Goal: Navigation & Orientation: Find specific page/section

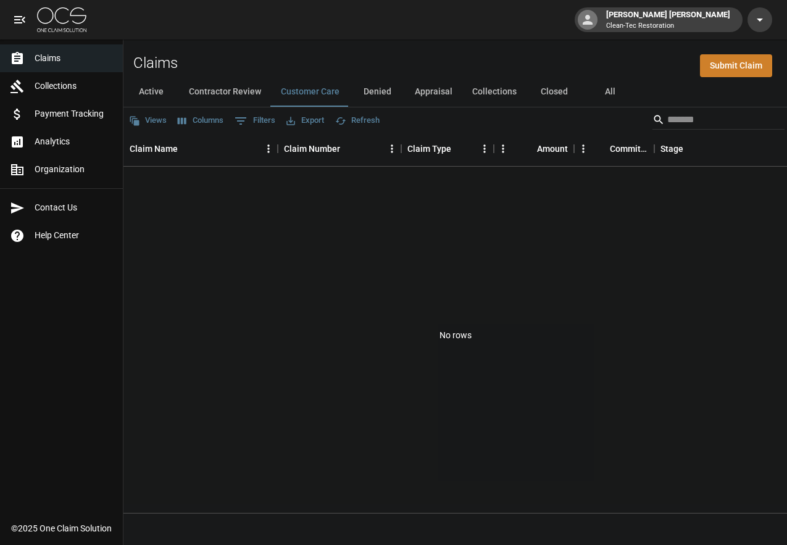
click at [168, 91] on button "Active" at bounding box center [151, 92] width 56 height 30
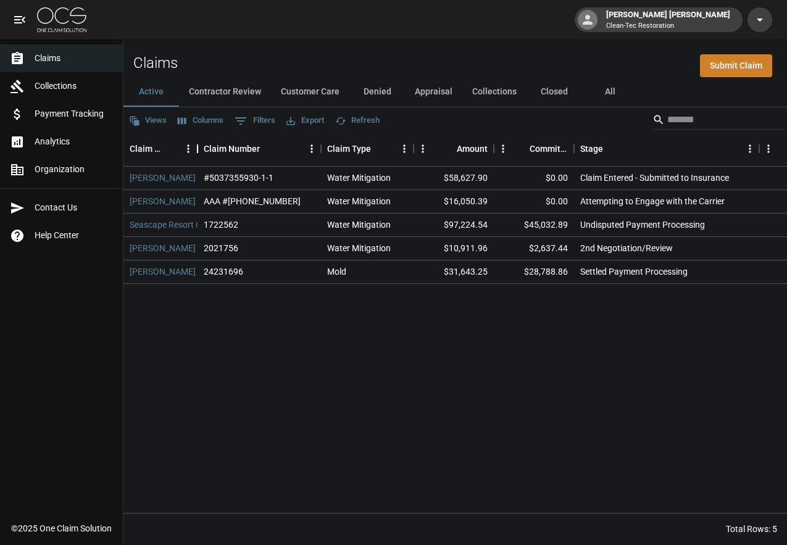
drag, startPoint x: 279, startPoint y: 148, endPoint x: 199, endPoint y: 153, distance: 80.4
click at [199, 153] on div "Claim Name" at bounding box center [197, 148] width 15 height 35
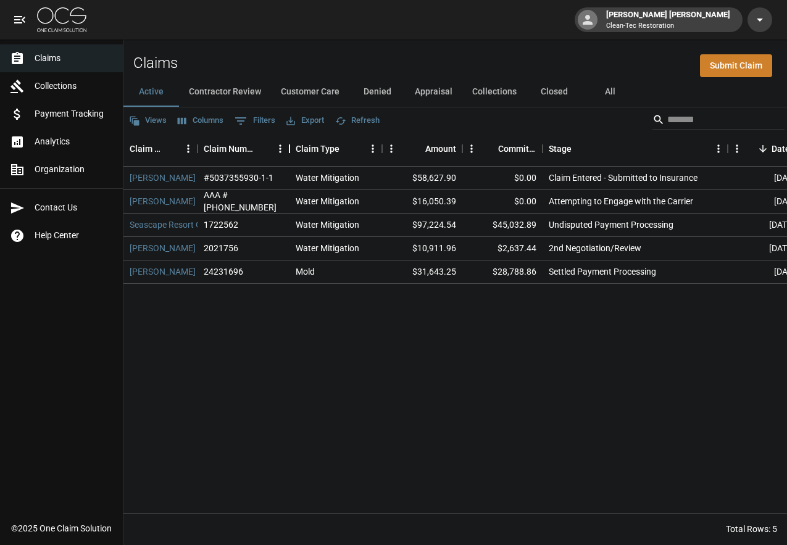
drag, startPoint x: 321, startPoint y: 147, endPoint x: 289, endPoint y: 147, distance: 31.5
click at [289, 147] on div "Claim Number" at bounding box center [289, 148] width 15 height 35
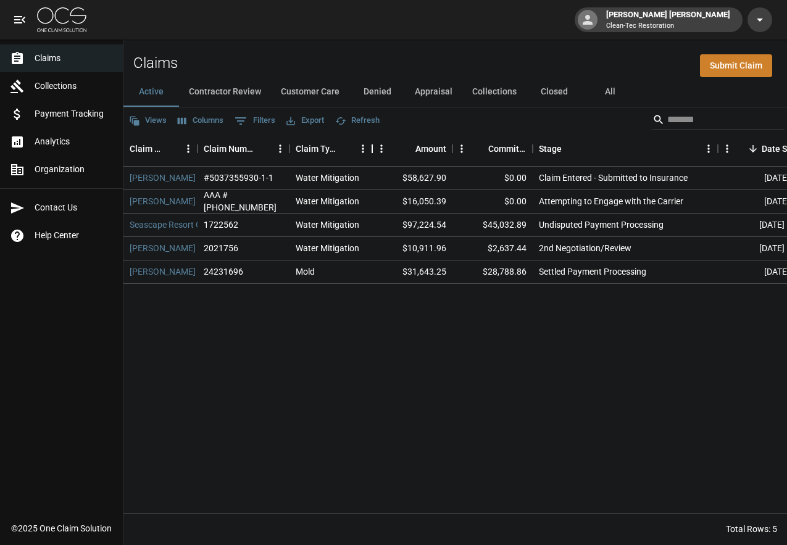
drag, startPoint x: 383, startPoint y: 151, endPoint x: 373, endPoint y: 151, distance: 9.9
click at [373, 151] on div "Claim Type" at bounding box center [372, 148] width 15 height 35
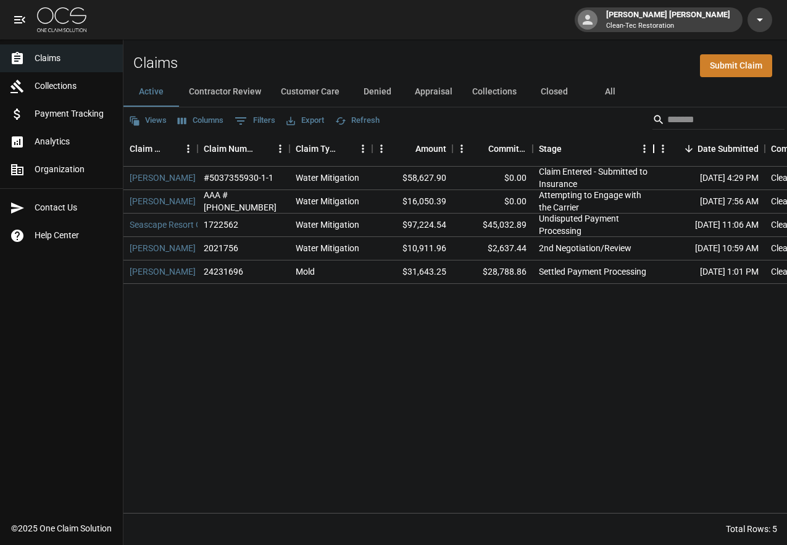
drag, startPoint x: 717, startPoint y: 147, endPoint x: 653, endPoint y: 147, distance: 64.2
click at [653, 147] on div "Stage" at bounding box center [653, 148] width 15 height 35
click at [233, 94] on button "Contractor Review" at bounding box center [225, 92] width 92 height 30
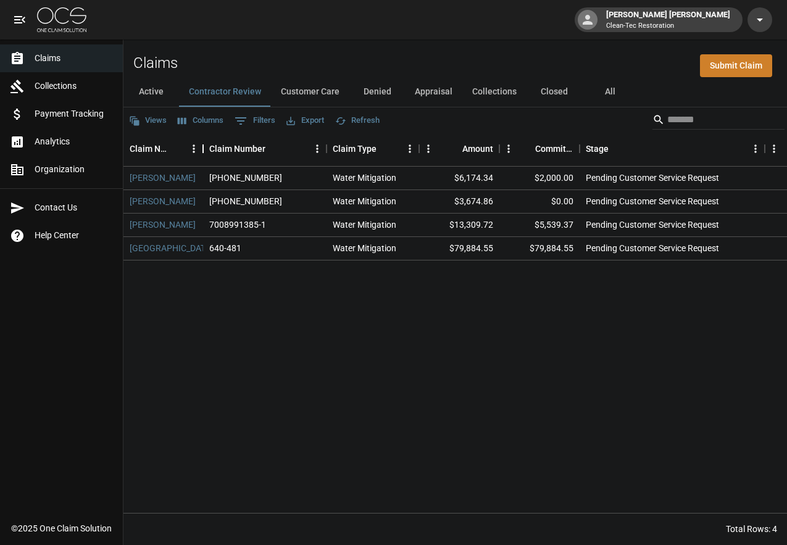
drag, startPoint x: 277, startPoint y: 147, endPoint x: 202, endPoint y: 146, distance: 74.7
click at [202, 146] on div "Claim Name" at bounding box center [203, 148] width 15 height 35
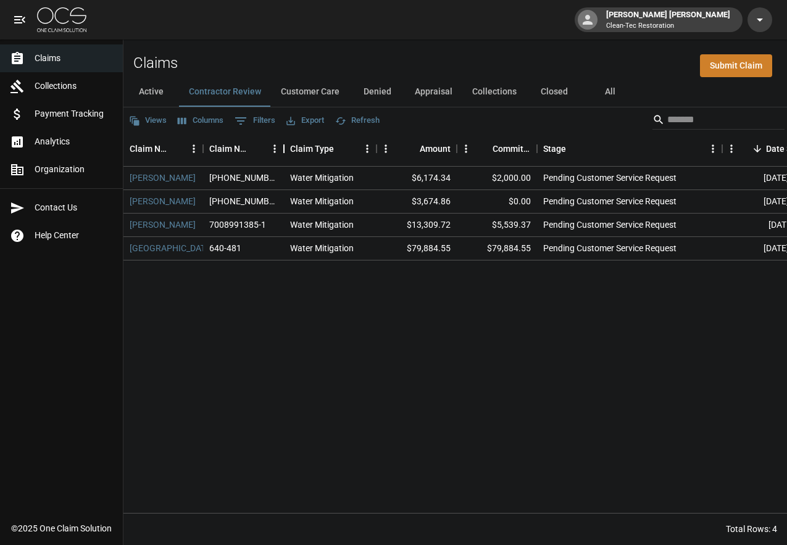
drag, startPoint x: 326, startPoint y: 149, endPoint x: 284, endPoint y: 148, distance: 42.6
click at [284, 148] on div "Claim Number" at bounding box center [283, 148] width 15 height 35
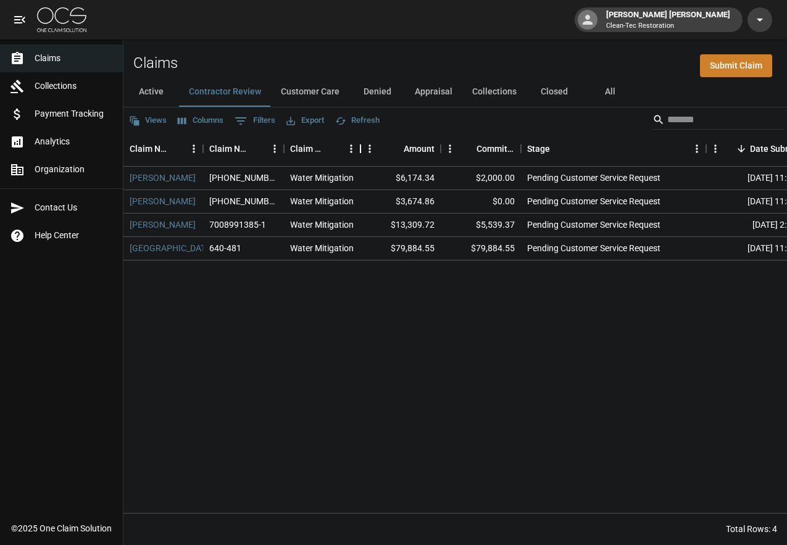
drag, startPoint x: 377, startPoint y: 151, endPoint x: 361, endPoint y: 151, distance: 16.1
click at [361, 151] on div "Claim Type" at bounding box center [360, 148] width 15 height 35
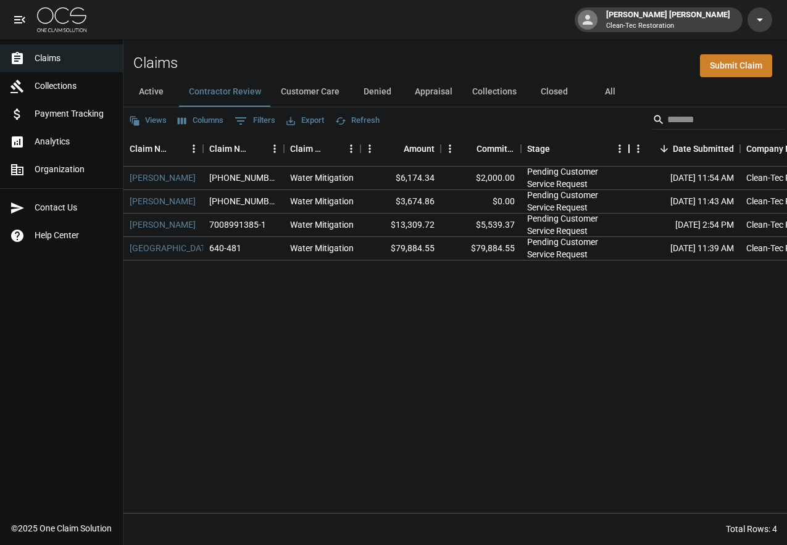
drag, startPoint x: 708, startPoint y: 151, endPoint x: 631, endPoint y: 151, distance: 77.1
click at [631, 151] on div "Stage" at bounding box center [628, 148] width 15 height 35
click at [313, 94] on button "Customer Care" at bounding box center [310, 92] width 78 height 30
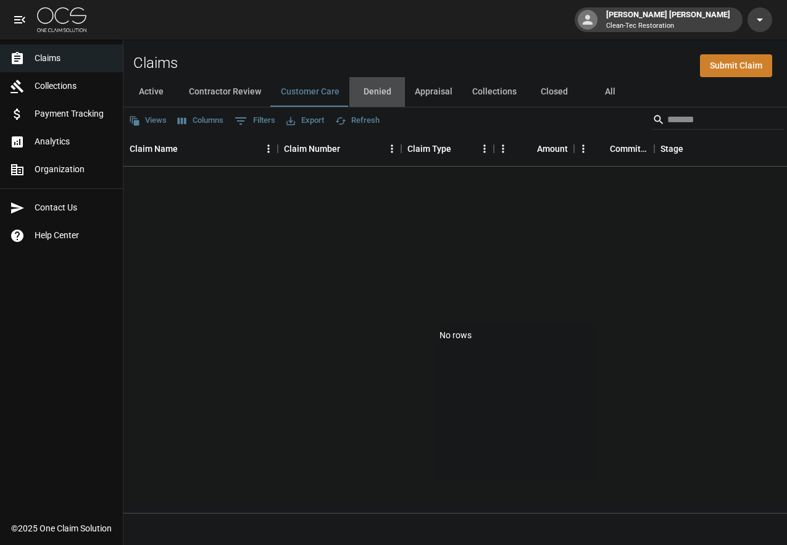
click at [384, 97] on button "Denied" at bounding box center [377, 92] width 56 height 30
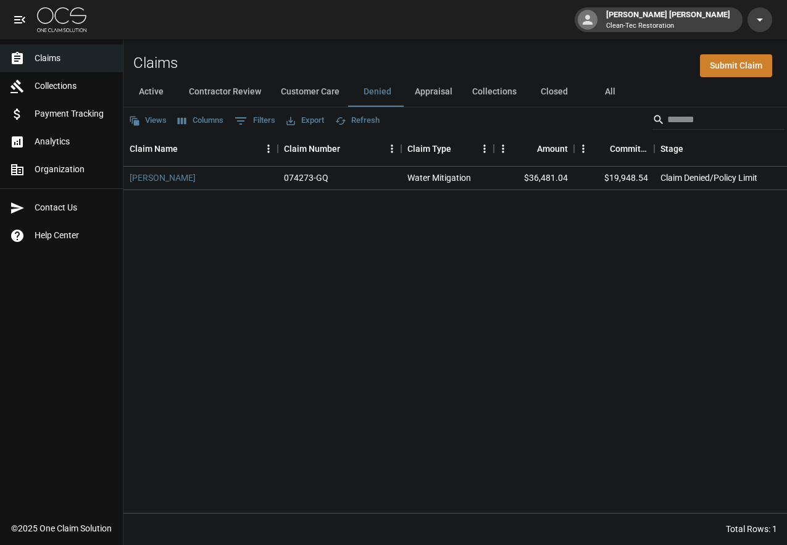
click at [424, 94] on button "Appraisal" at bounding box center [433, 92] width 57 height 30
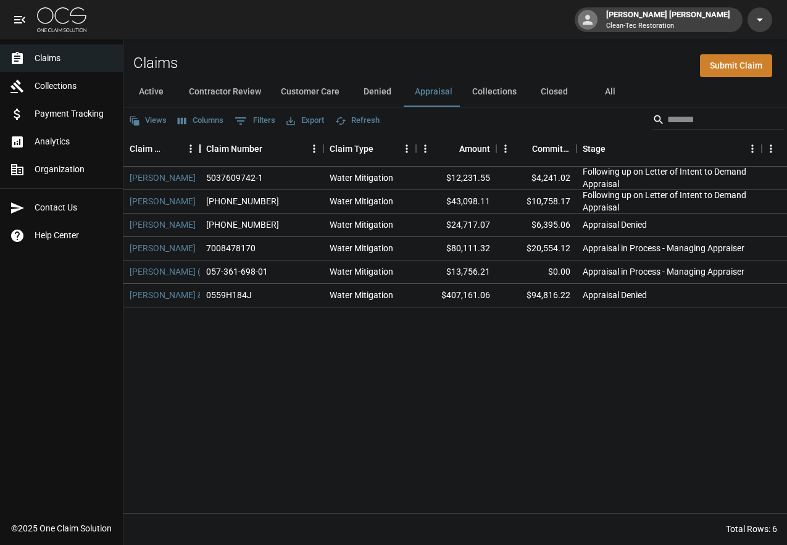
drag, startPoint x: 278, startPoint y: 149, endPoint x: 200, endPoint y: 150, distance: 77.8
click at [200, 150] on div "Claim Name" at bounding box center [200, 148] width 15 height 35
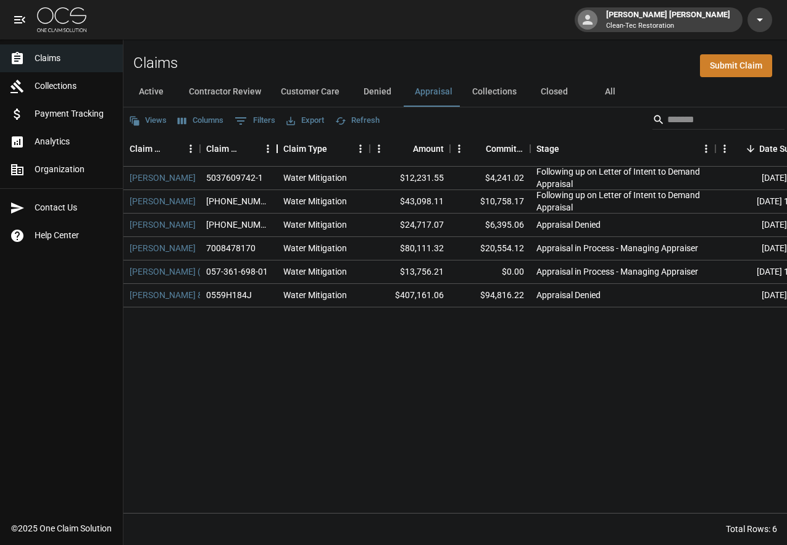
drag, startPoint x: 324, startPoint y: 152, endPoint x: 297, endPoint y: 150, distance: 27.2
click at [279, 150] on div "Claim Number" at bounding box center [277, 148] width 15 height 35
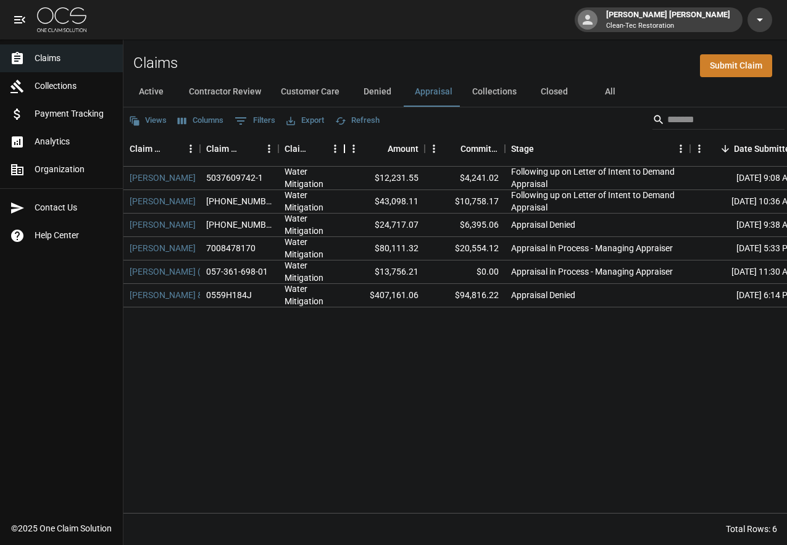
drag, startPoint x: 371, startPoint y: 151, endPoint x: 345, endPoint y: 149, distance: 26.6
click at [345, 149] on div "Claim Type" at bounding box center [344, 148] width 15 height 35
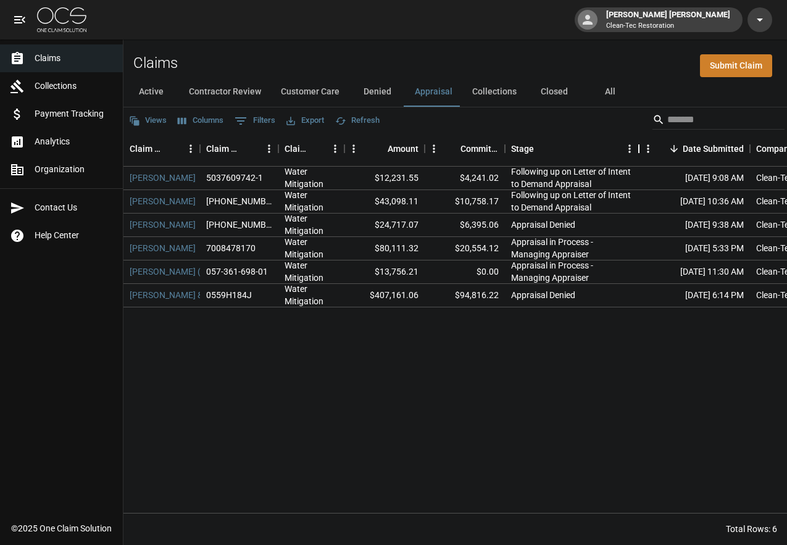
drag, startPoint x: 687, startPoint y: 151, endPoint x: 636, endPoint y: 151, distance: 51.2
click at [636, 151] on div "Stage" at bounding box center [638, 148] width 15 height 35
click at [510, 94] on button "Collections" at bounding box center [494, 92] width 64 height 30
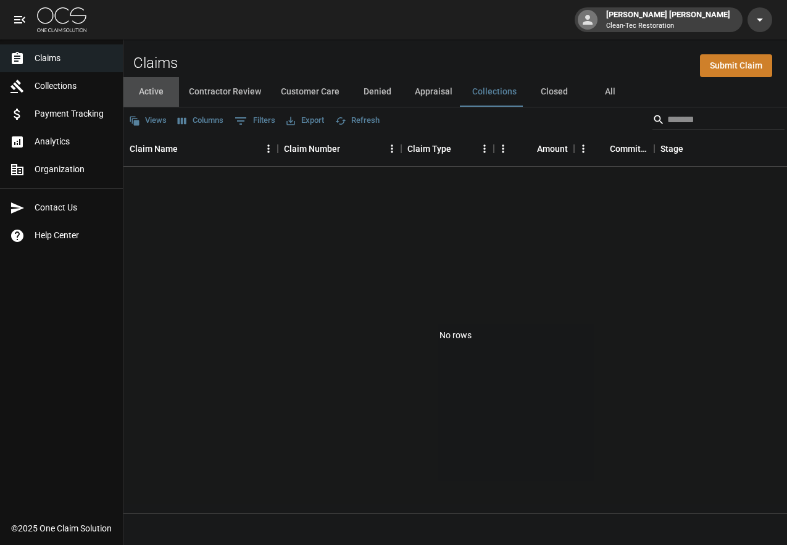
click at [154, 91] on button "Active" at bounding box center [151, 92] width 56 height 30
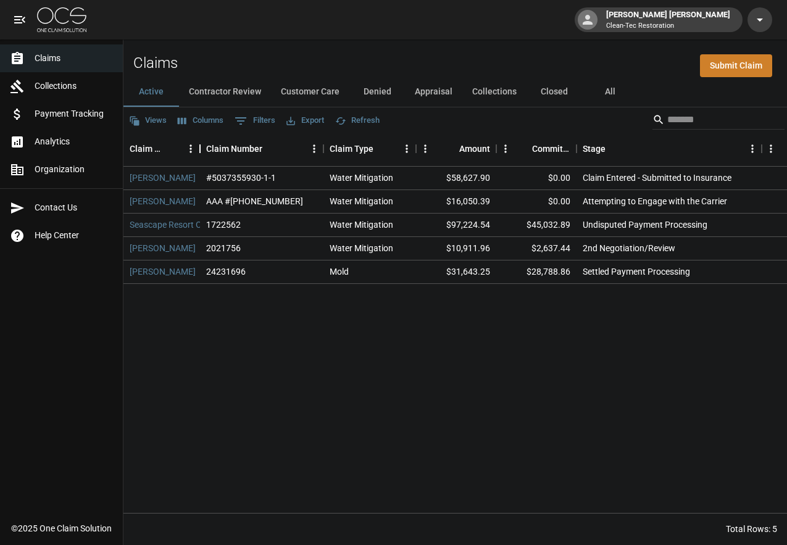
drag, startPoint x: 278, startPoint y: 149, endPoint x: 200, endPoint y: 147, distance: 77.8
click at [200, 147] on div "Claim Name" at bounding box center [200, 148] width 15 height 35
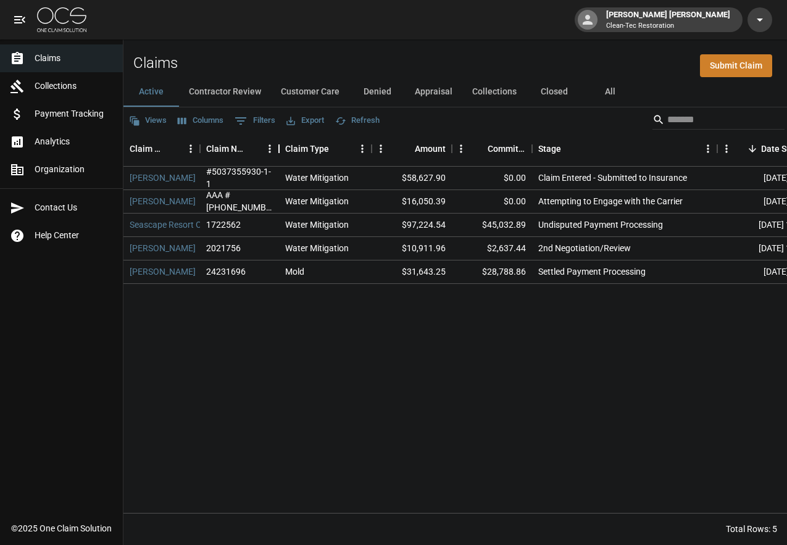
drag, startPoint x: 323, startPoint y: 152, endPoint x: 279, endPoint y: 149, distance: 44.6
click at [279, 149] on div "Claim Number" at bounding box center [279, 148] width 15 height 35
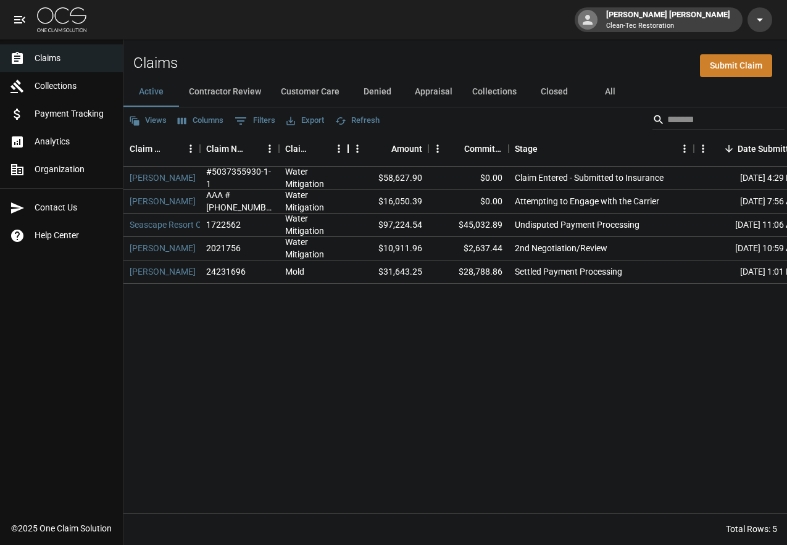
drag, startPoint x: 371, startPoint y: 145, endPoint x: 347, endPoint y: 144, distance: 23.5
click at [347, 144] on div "Claim Type" at bounding box center [348, 148] width 15 height 35
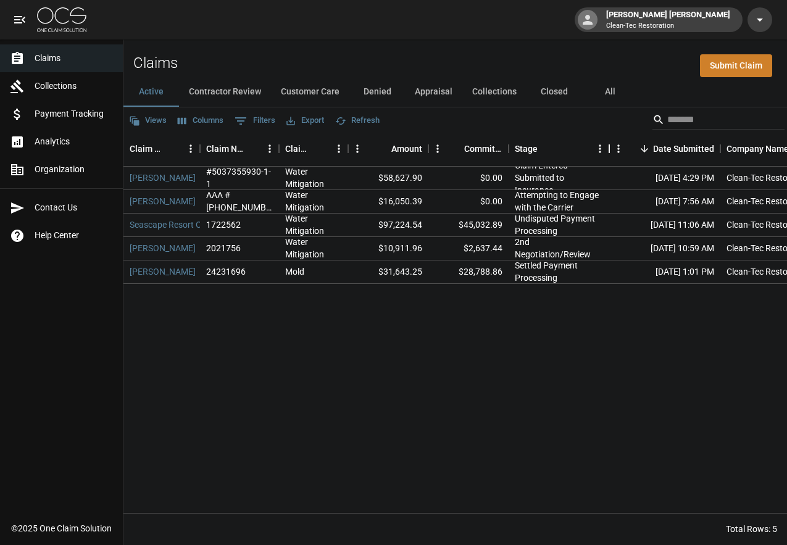
drag, startPoint x: 692, startPoint y: 149, endPoint x: 608, endPoint y: 153, distance: 84.6
click at [608, 153] on div "Stage" at bounding box center [609, 148] width 15 height 35
drag, startPoint x: 166, startPoint y: 120, endPoint x: 159, endPoint y: 120, distance: 6.8
click at [159, 120] on button "Views" at bounding box center [148, 120] width 44 height 19
click at [404, 117] on div at bounding box center [393, 272] width 787 height 545
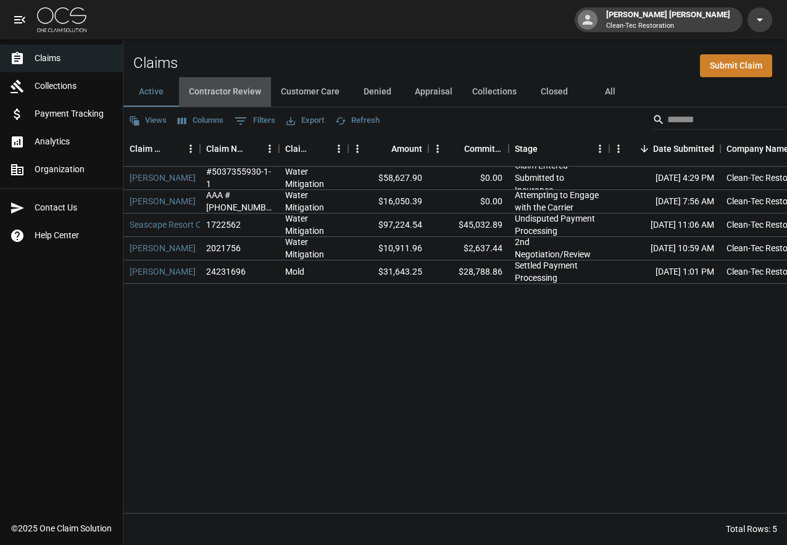
click at [256, 94] on button "Contractor Review" at bounding box center [225, 92] width 92 height 30
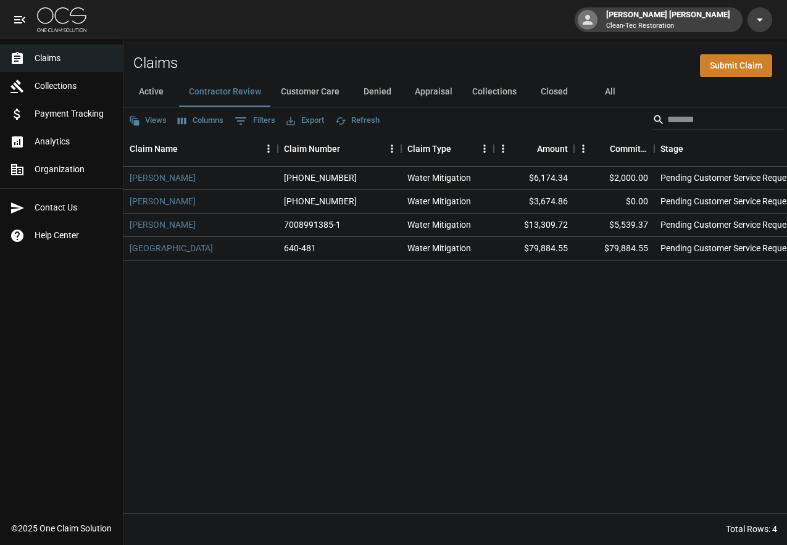
click at [605, 93] on button "All" at bounding box center [610, 92] width 56 height 30
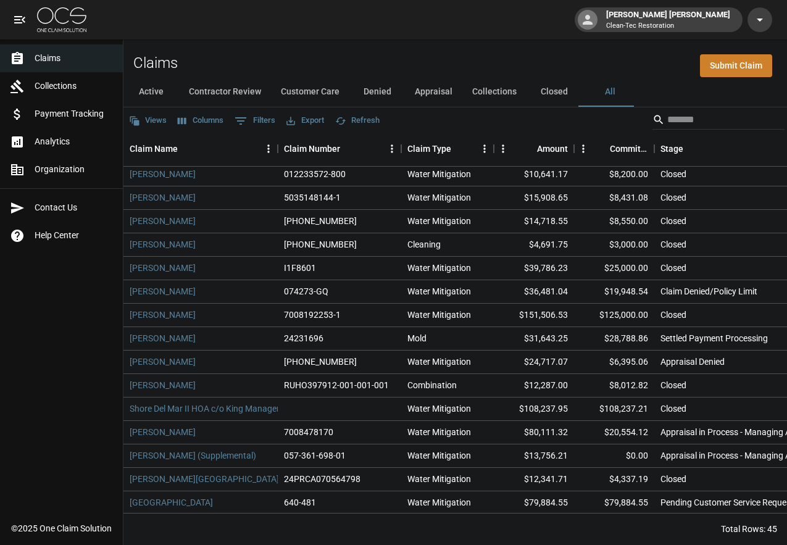
scroll to position [370, 0]
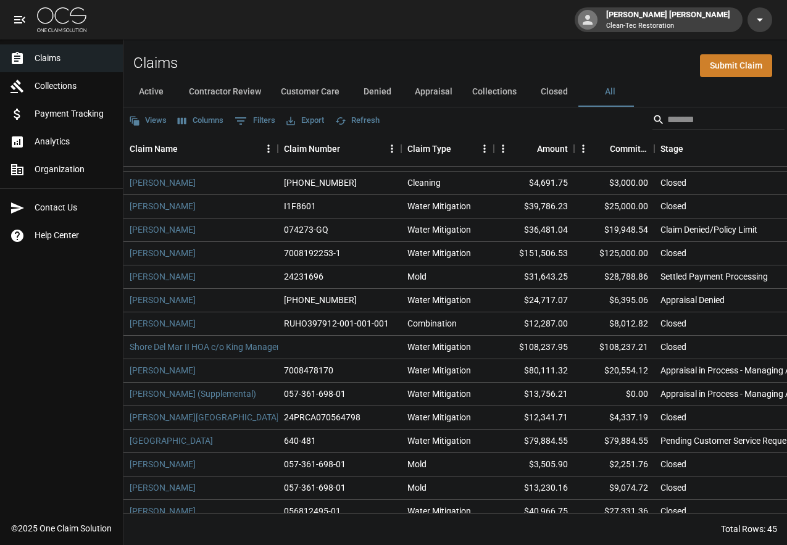
click at [305, 50] on div "Claims Submit Claim" at bounding box center [454, 58] width 663 height 38
click at [158, 96] on button "Active" at bounding box center [151, 92] width 56 height 30
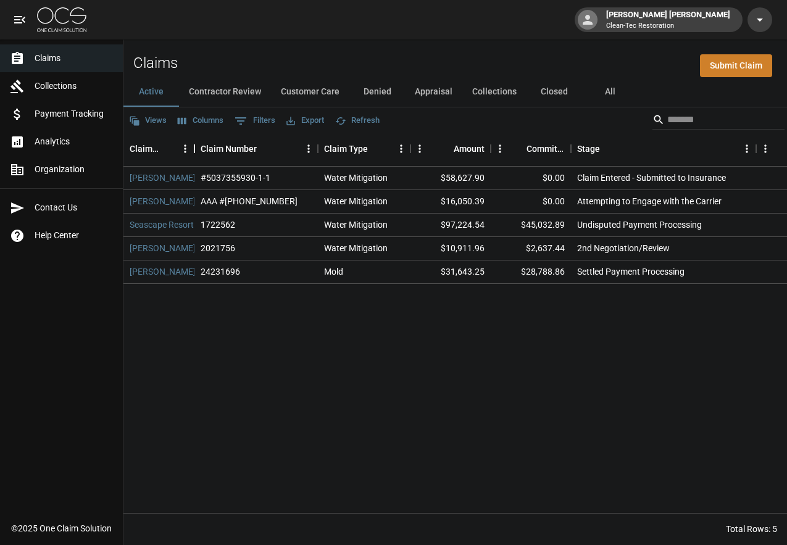
drag, startPoint x: 278, startPoint y: 144, endPoint x: 195, endPoint y: 144, distance: 83.3
click at [195, 144] on div "Claim Name" at bounding box center [194, 148] width 15 height 35
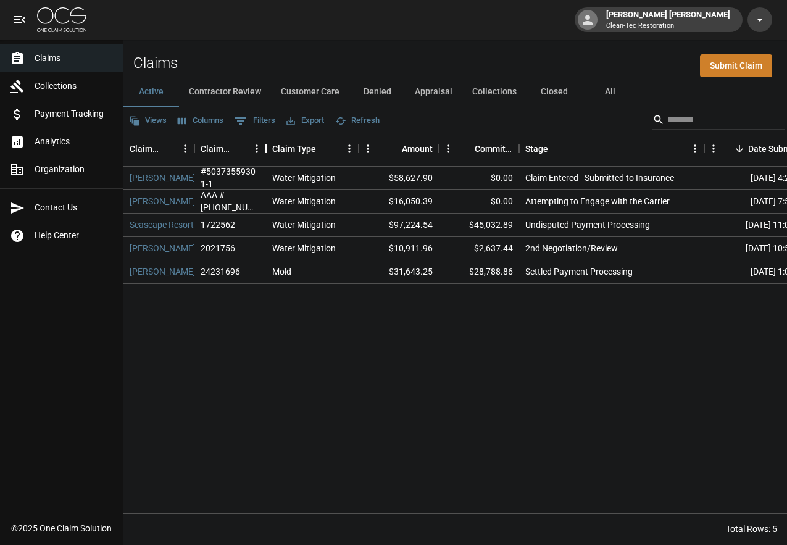
drag, startPoint x: 318, startPoint y: 150, endPoint x: 267, endPoint y: 145, distance: 52.1
click at [267, 145] on div "Claim Number" at bounding box center [266, 148] width 15 height 35
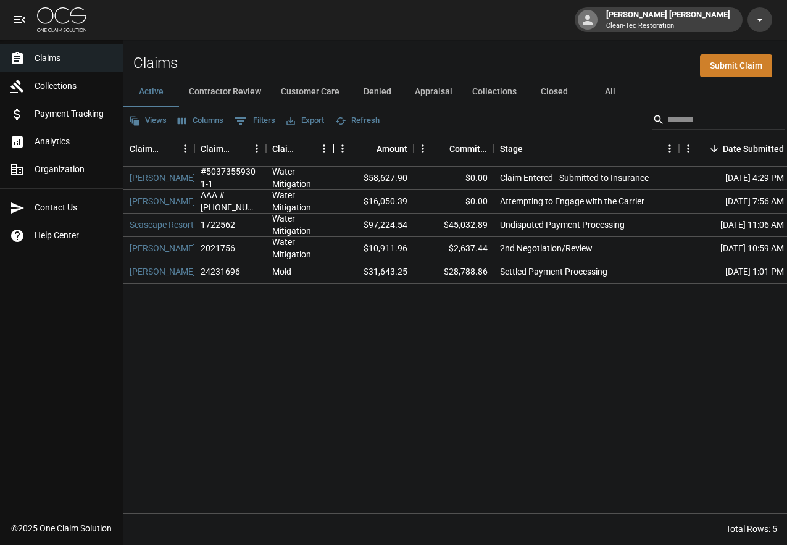
drag, startPoint x: 361, startPoint y: 149, endPoint x: 336, endPoint y: 148, distance: 25.3
click at [336, 148] on div "Claim Type" at bounding box center [333, 148] width 15 height 35
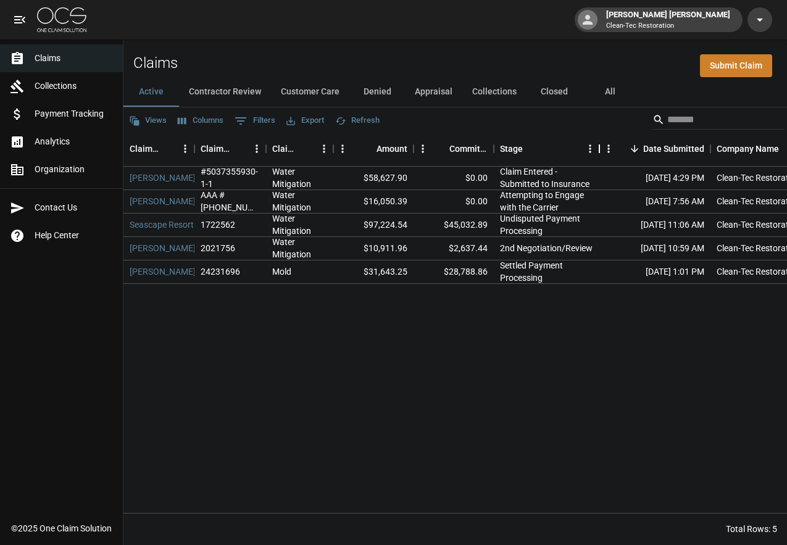
drag, startPoint x: 679, startPoint y: 147, endPoint x: 599, endPoint y: 152, distance: 79.8
click at [599, 152] on div "Stage" at bounding box center [599, 148] width 15 height 35
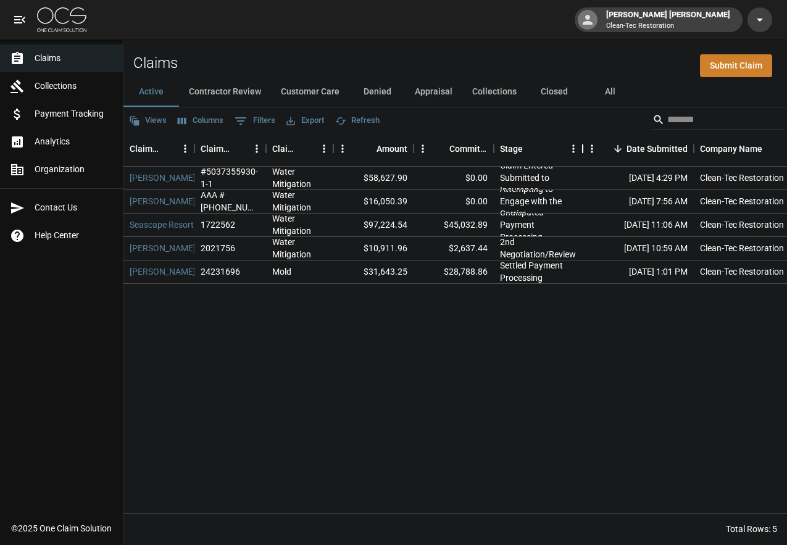
drag, startPoint x: 601, startPoint y: 148, endPoint x: 584, endPoint y: 145, distance: 16.9
click at [584, 145] on div "Stage" at bounding box center [582, 148] width 15 height 35
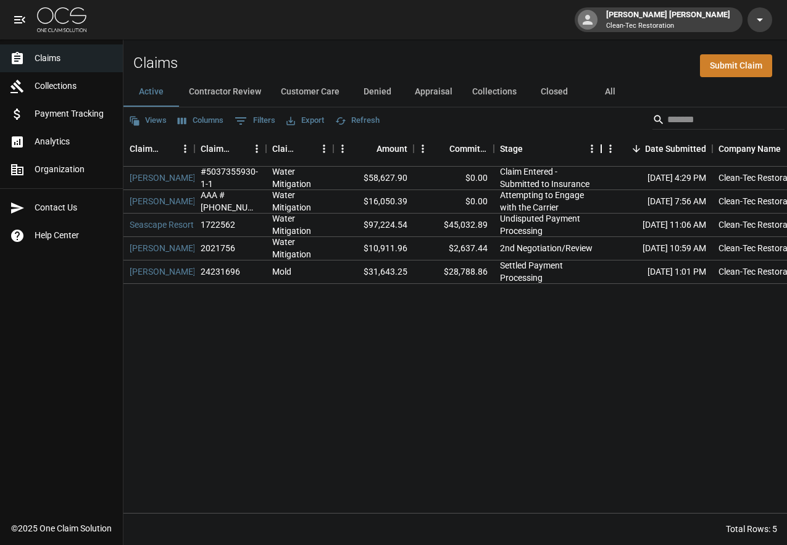
drag, startPoint x: 584, startPoint y: 145, endPoint x: 603, endPoint y: 146, distance: 18.6
click at [603, 146] on div "Stage" at bounding box center [601, 148] width 15 height 35
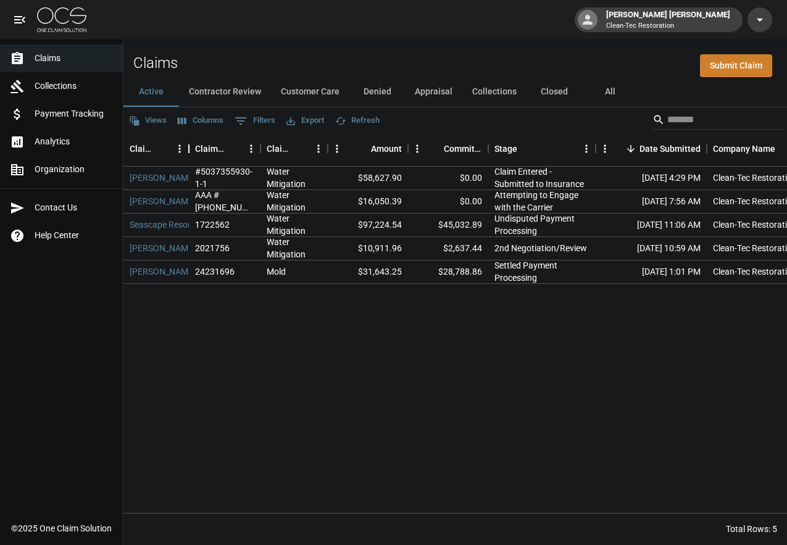
drag, startPoint x: 194, startPoint y: 145, endPoint x: 189, endPoint y: 154, distance: 10.3
click at [189, 154] on div "Claim Name" at bounding box center [188, 148] width 15 height 35
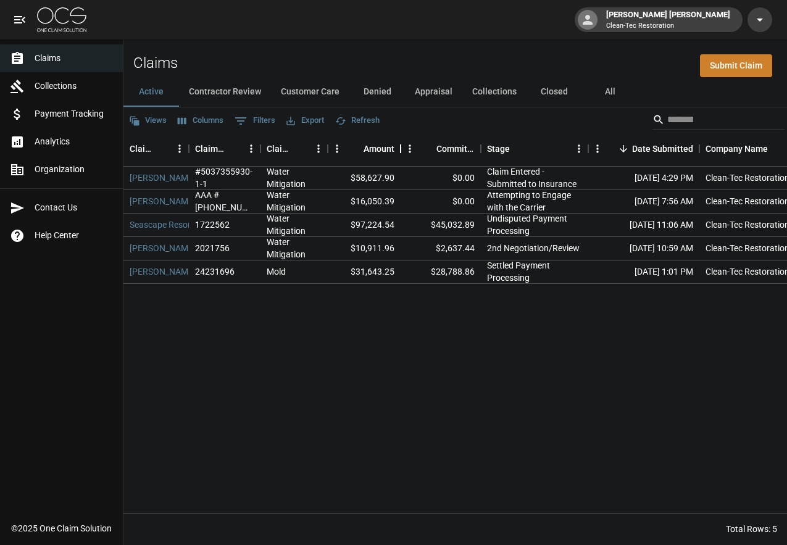
drag, startPoint x: 407, startPoint y: 149, endPoint x: 399, endPoint y: 148, distance: 7.5
click at [399, 148] on div "Amount" at bounding box center [400, 148] width 15 height 35
click at [584, 150] on div "Stage" at bounding box center [583, 148] width 15 height 35
click at [238, 83] on button "Contractor Review" at bounding box center [225, 92] width 92 height 30
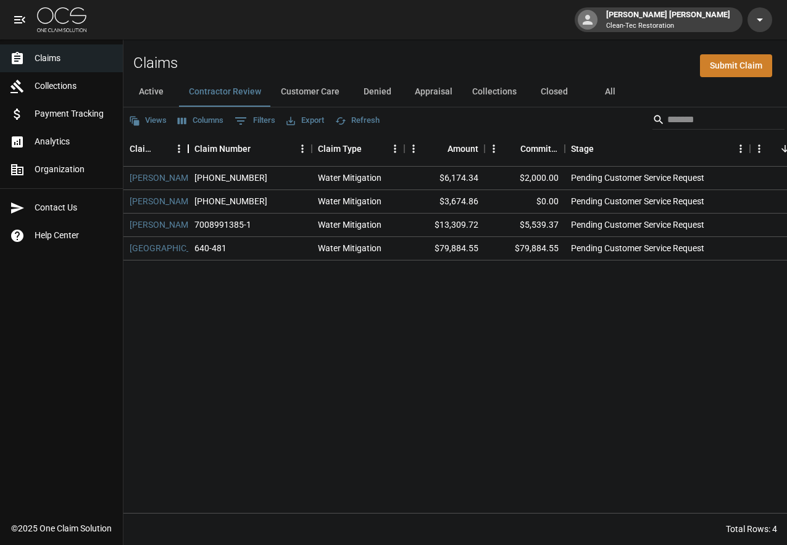
drag, startPoint x: 277, startPoint y: 148, endPoint x: 188, endPoint y: 148, distance: 89.5
click at [188, 148] on div "Claim Name" at bounding box center [188, 148] width 15 height 35
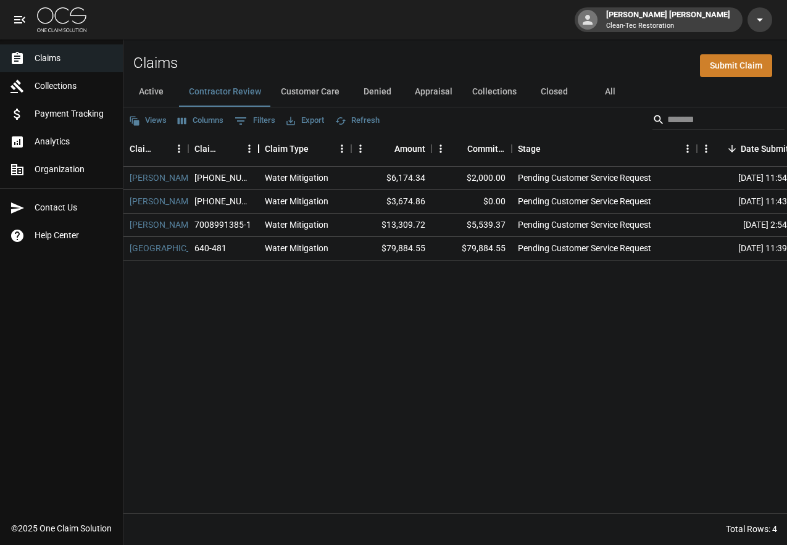
drag, startPoint x: 311, startPoint y: 147, endPoint x: 258, endPoint y: 142, distance: 53.4
click at [258, 142] on div "Claim Number" at bounding box center [258, 148] width 15 height 35
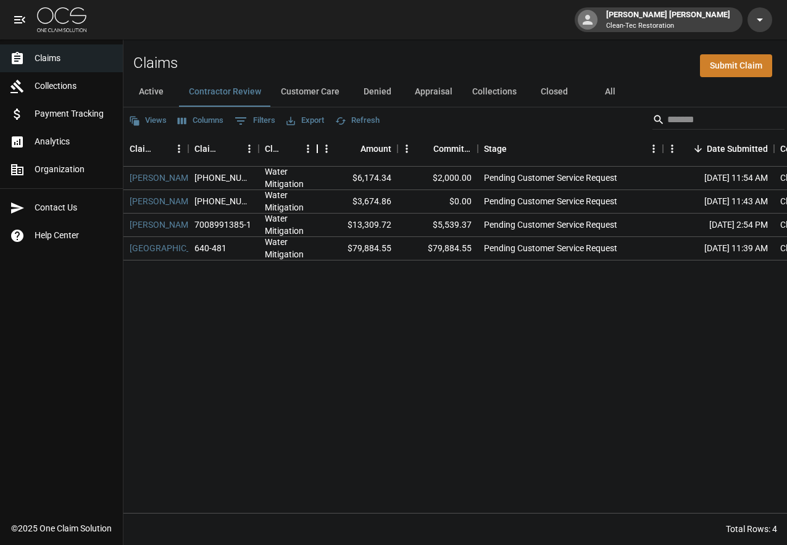
drag, startPoint x: 351, startPoint y: 147, endPoint x: 317, endPoint y: 146, distance: 33.3
click at [317, 146] on div "Claim Type" at bounding box center [317, 148] width 15 height 35
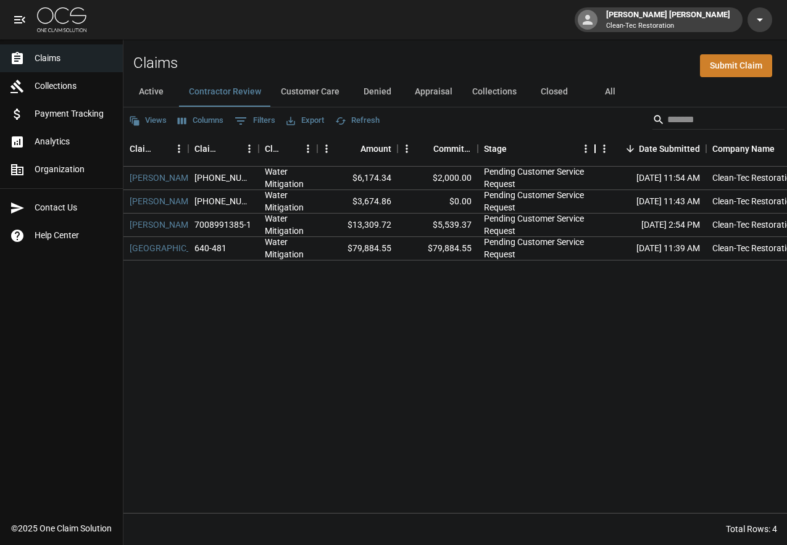
drag, startPoint x: 662, startPoint y: 147, endPoint x: 594, endPoint y: 145, distance: 67.9
click at [594, 145] on div "Stage" at bounding box center [594, 148] width 15 height 35
click at [318, 97] on button "Customer Care" at bounding box center [310, 92] width 78 height 30
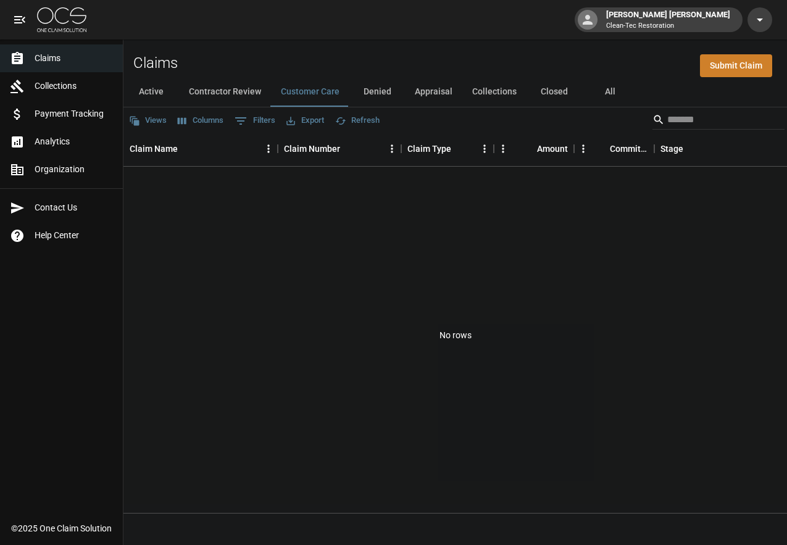
click at [378, 96] on button "Denied" at bounding box center [377, 92] width 56 height 30
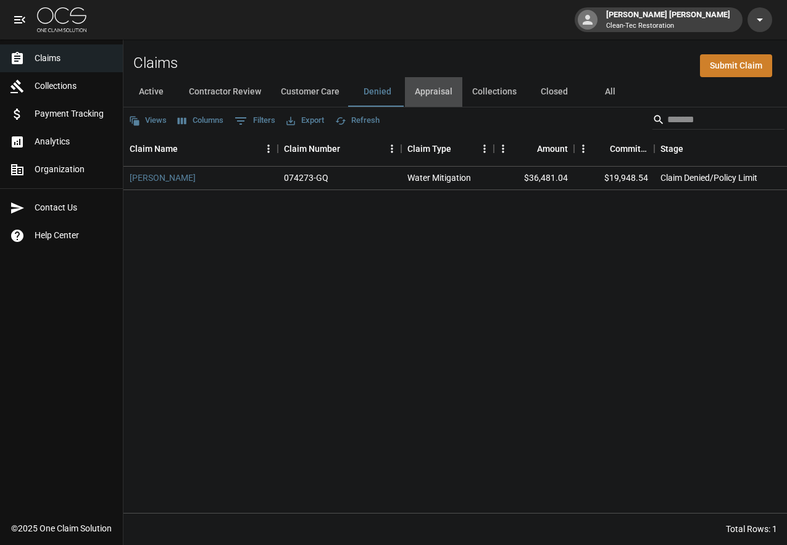
click at [425, 88] on button "Appraisal" at bounding box center [433, 92] width 57 height 30
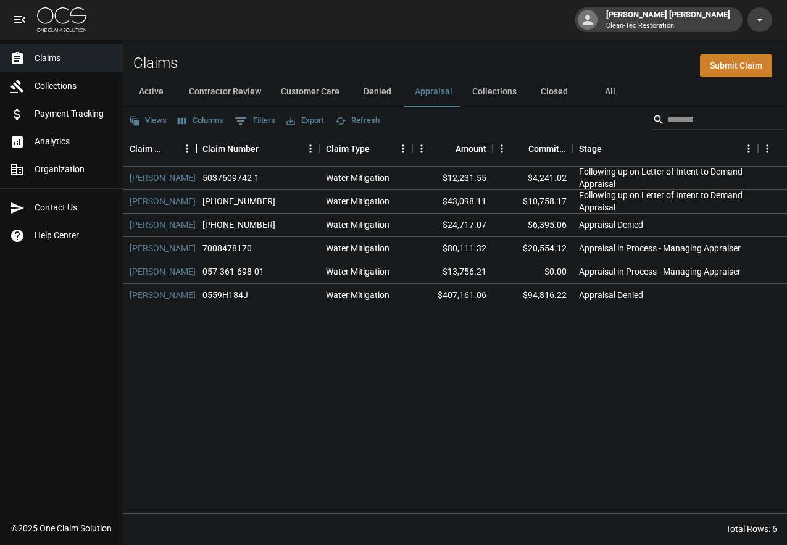
drag, startPoint x: 279, startPoint y: 151, endPoint x: 197, endPoint y: 152, distance: 81.5
click at [197, 152] on div "Claim Name" at bounding box center [196, 148] width 15 height 35
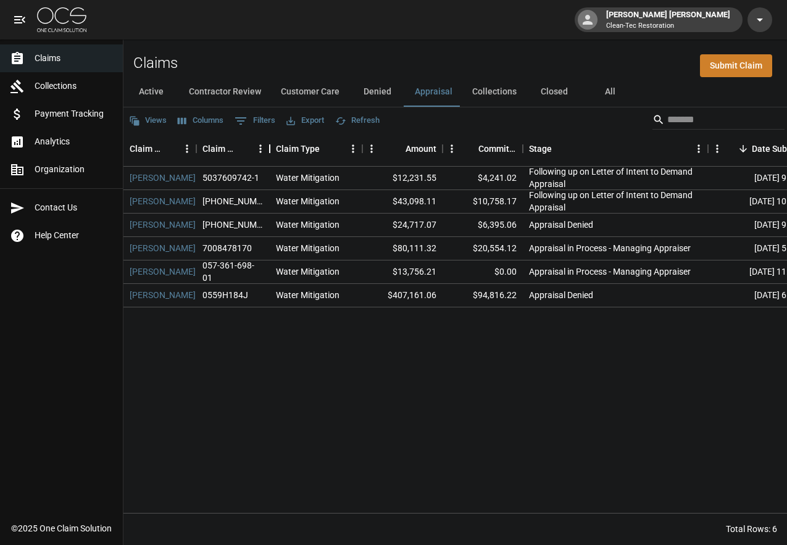
drag, startPoint x: 320, startPoint y: 153, endPoint x: 270, endPoint y: 149, distance: 50.1
click at [270, 149] on div "Claim Number" at bounding box center [269, 148] width 15 height 35
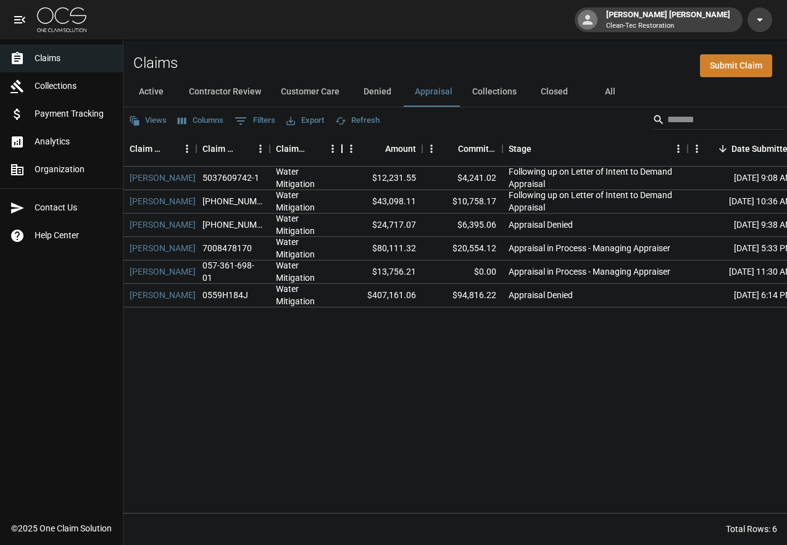
drag, startPoint x: 363, startPoint y: 151, endPoint x: 342, endPoint y: 149, distance: 20.4
click at [342, 149] on div "Claim Type" at bounding box center [341, 148] width 15 height 35
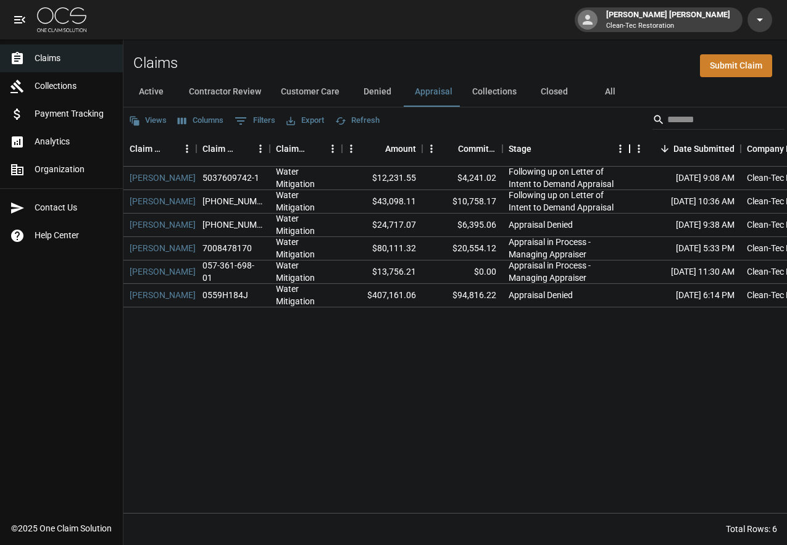
drag, startPoint x: 690, startPoint y: 149, endPoint x: 632, endPoint y: 145, distance: 58.1
click at [632, 145] on div "Stage" at bounding box center [629, 148] width 15 height 35
click at [174, 175] on link "[PERSON_NAME]" at bounding box center [163, 178] width 66 height 12
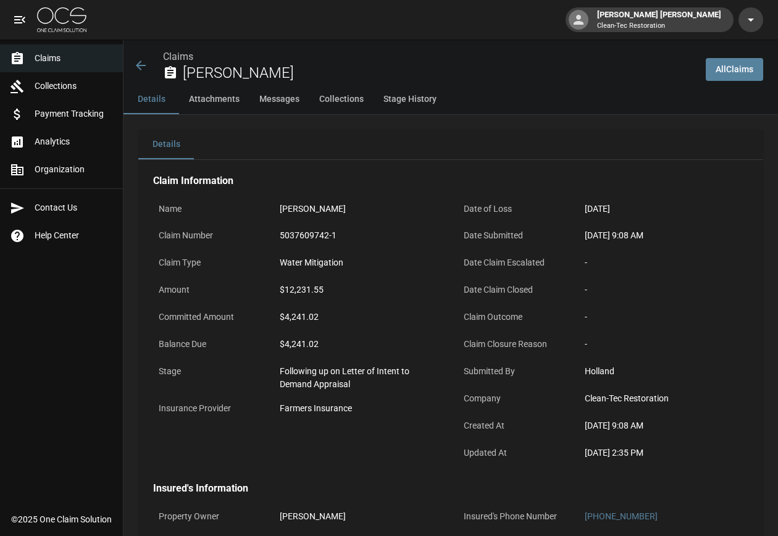
click at [139, 68] on icon at bounding box center [141, 65] width 10 height 10
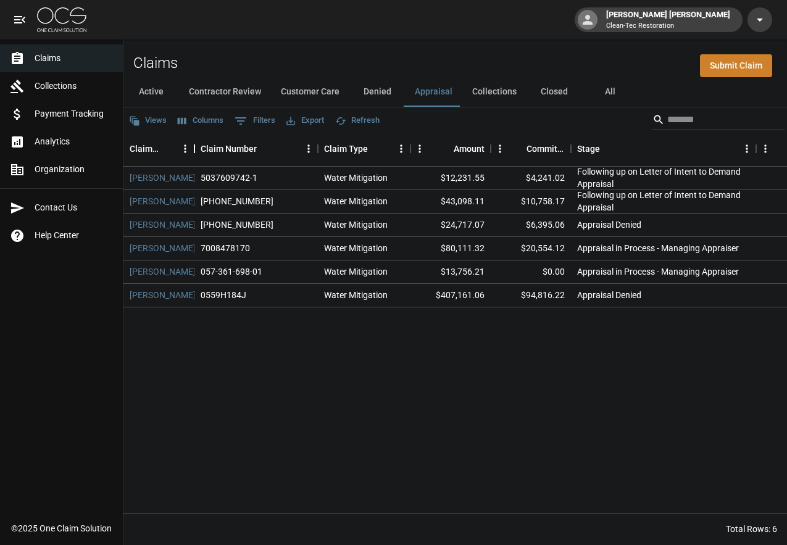
drag, startPoint x: 276, startPoint y: 151, endPoint x: 193, endPoint y: 146, distance: 83.4
click at [193, 146] on div "Claim Name" at bounding box center [194, 148] width 15 height 35
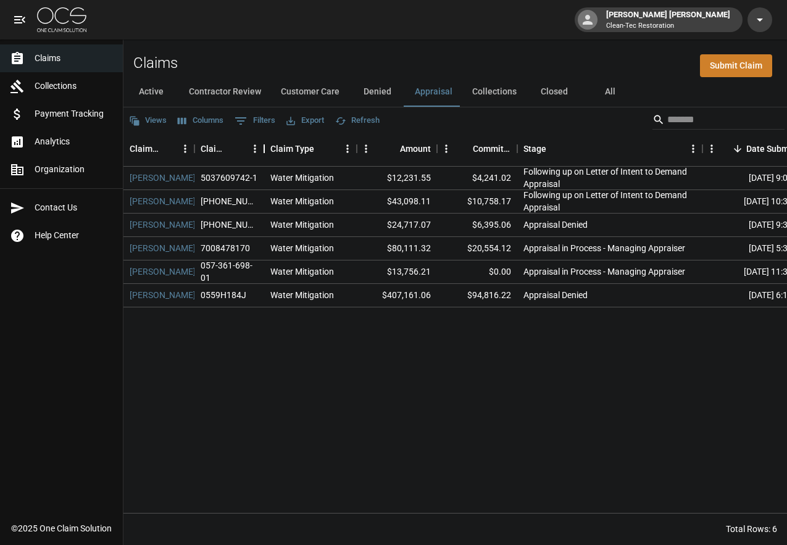
drag, startPoint x: 318, startPoint y: 147, endPoint x: 264, endPoint y: 148, distance: 53.7
click at [264, 148] on div "Claim Number" at bounding box center [264, 148] width 15 height 35
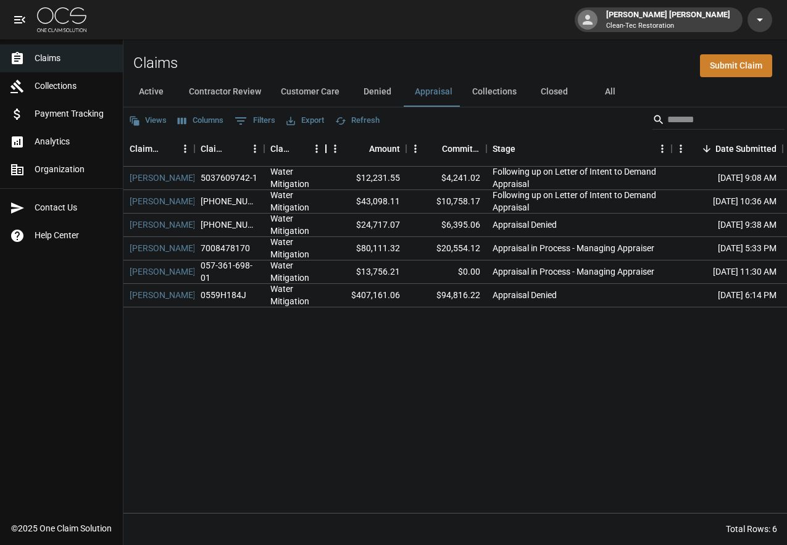
drag, startPoint x: 357, startPoint y: 151, endPoint x: 326, endPoint y: 151, distance: 30.9
click at [326, 151] on div "Claim Type" at bounding box center [325, 148] width 15 height 35
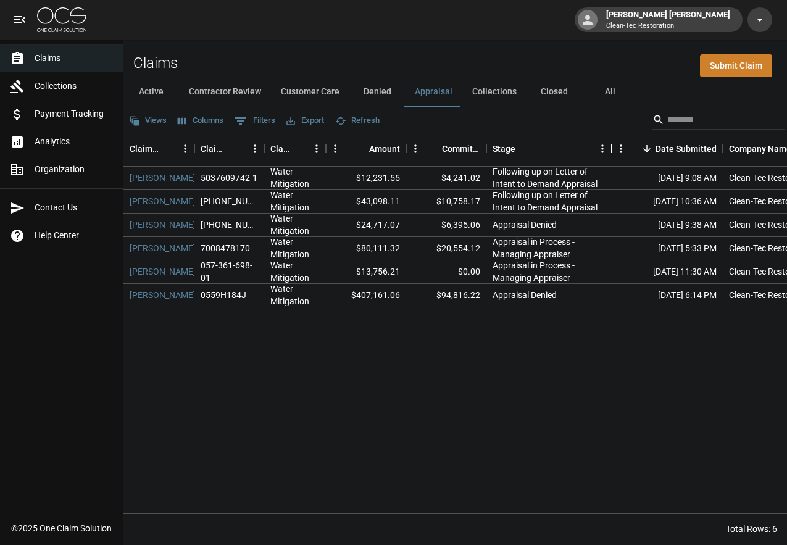
drag, startPoint x: 671, startPoint y: 147, endPoint x: 611, endPoint y: 149, distance: 59.9
click at [611, 149] on div "Stage" at bounding box center [611, 148] width 15 height 35
click at [508, 96] on button "Collections" at bounding box center [494, 92] width 64 height 30
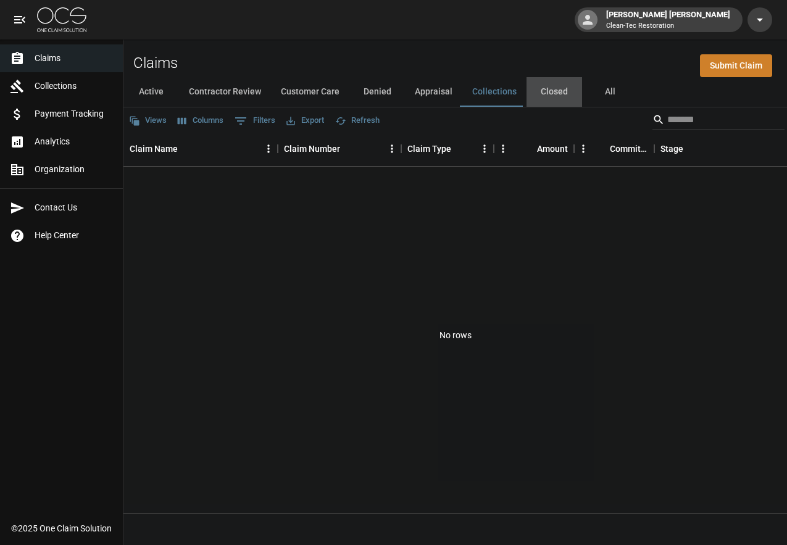
click at [554, 93] on button "Closed" at bounding box center [554, 92] width 56 height 30
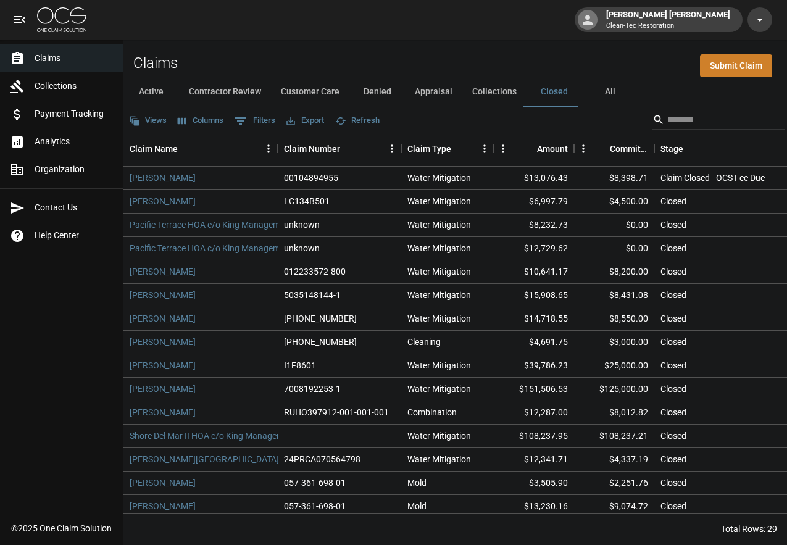
click at [487, 96] on button "Collections" at bounding box center [494, 92] width 64 height 30
